Goal: Find specific page/section: Find specific page/section

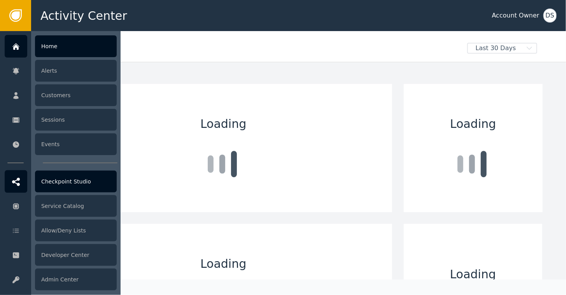
click at [63, 186] on div "Checkpoint Studio" at bounding box center [76, 182] width 82 height 22
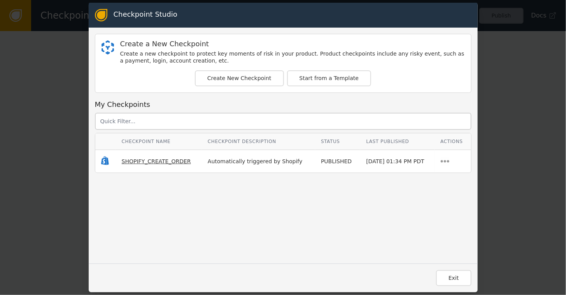
click at [151, 159] on span "SHOPIFY_CREATE_ORDER" at bounding box center [156, 161] width 69 height 6
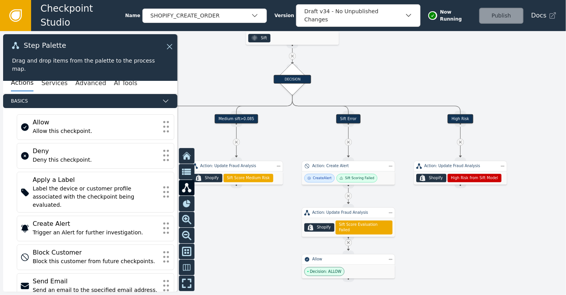
drag, startPoint x: 391, startPoint y: 222, endPoint x: 435, endPoint y: 11, distance: 214.9
click at [435, 0] on div "Checkpoint Studio Name SHOPIFY_CREATE_ORDER Version Draft v34 - No Unpublished …" at bounding box center [283, 0] width 566 height 0
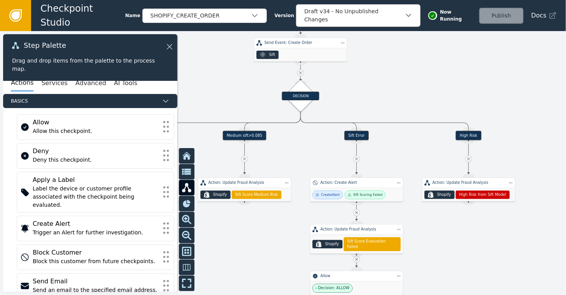
drag, startPoint x: 458, startPoint y: 209, endPoint x: 466, endPoint y: 230, distance: 21.7
click at [466, 230] on div at bounding box center [283, 163] width 566 height 264
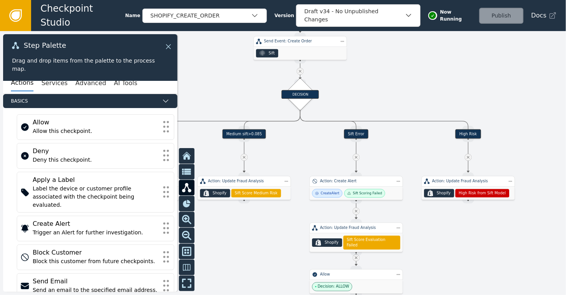
click at [169, 44] on icon at bounding box center [168, 46] width 9 height 9
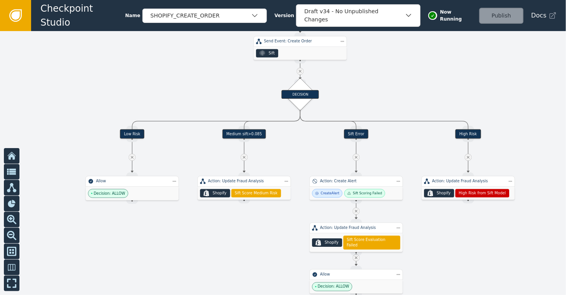
click at [12, 16] on icon at bounding box center [15, 15] width 9 height 9
